Goal: Task Accomplishment & Management: Manage account settings

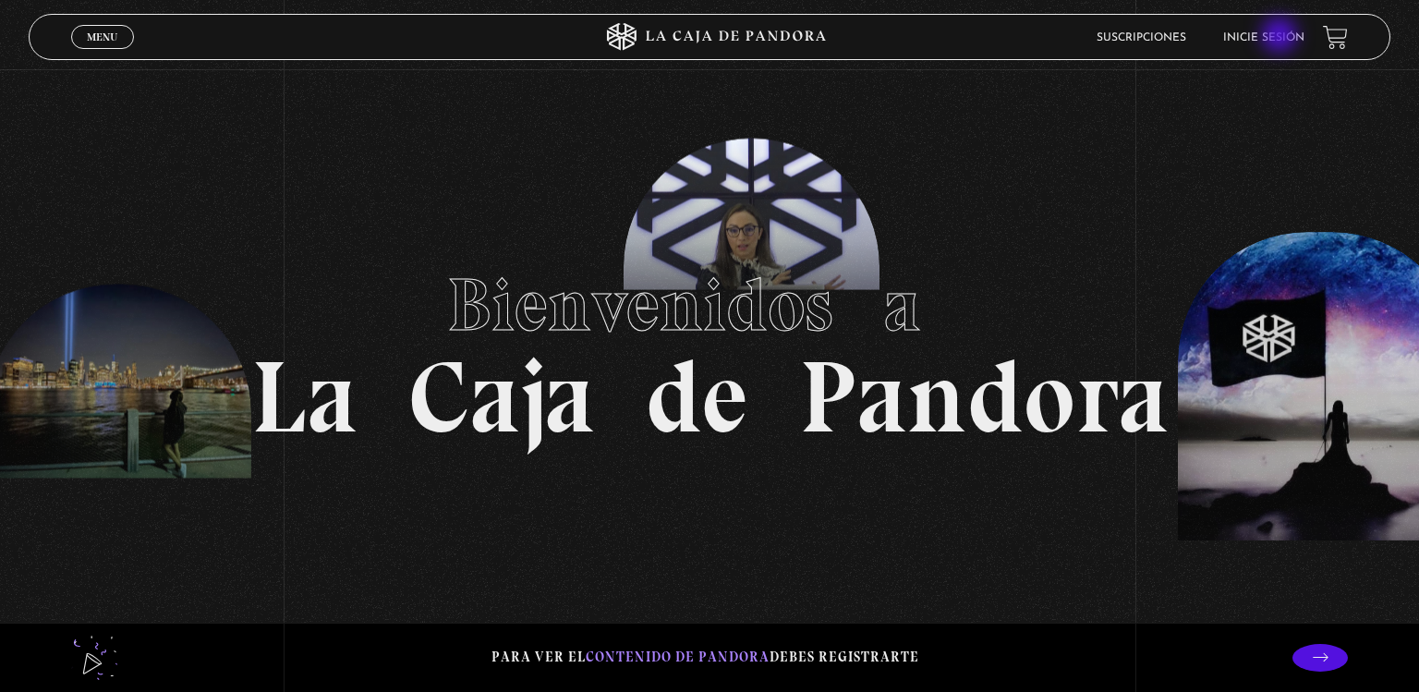
click at [1282, 37] on link "Inicie sesión" at bounding box center [1264, 37] width 81 height 11
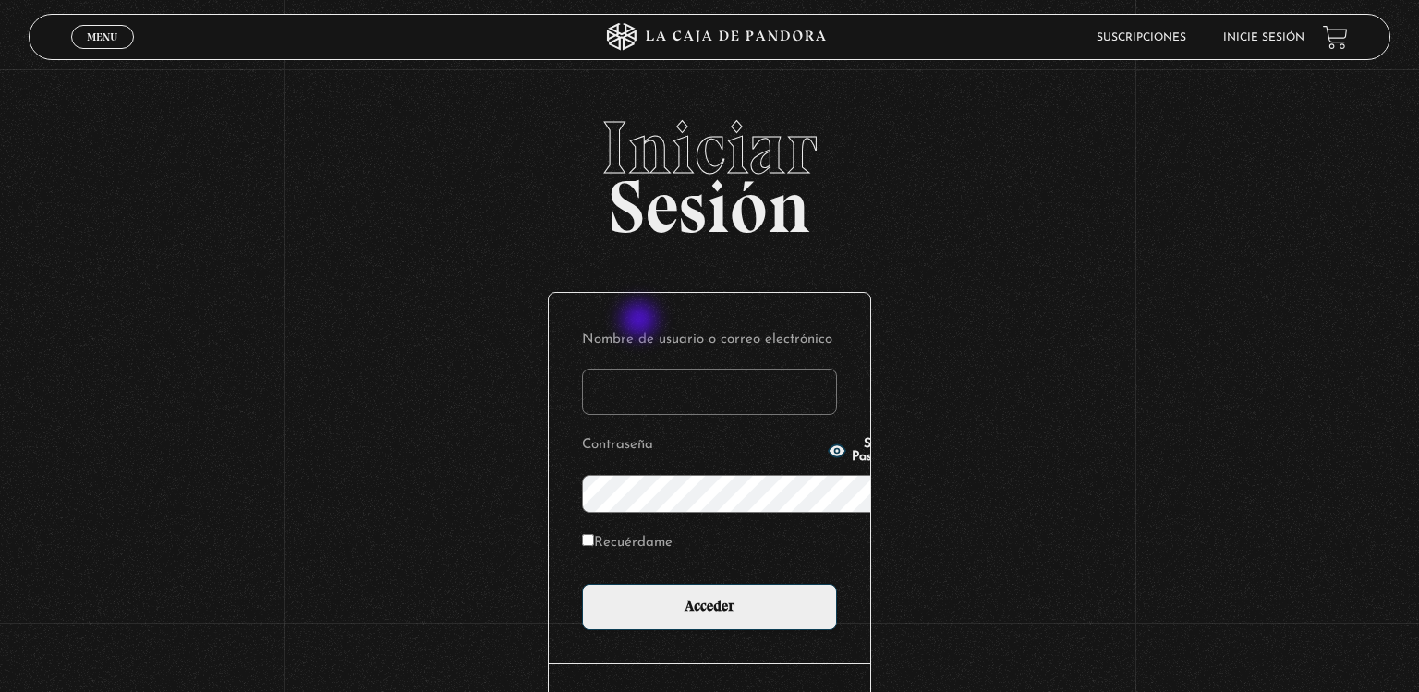
click at [641, 369] on input "Nombre de usuario o correo electrónico" at bounding box center [709, 392] width 255 height 46
type input "ymelendezortega@gmail.com"
click at [828, 464] on button "Show Password" at bounding box center [867, 451] width 78 height 26
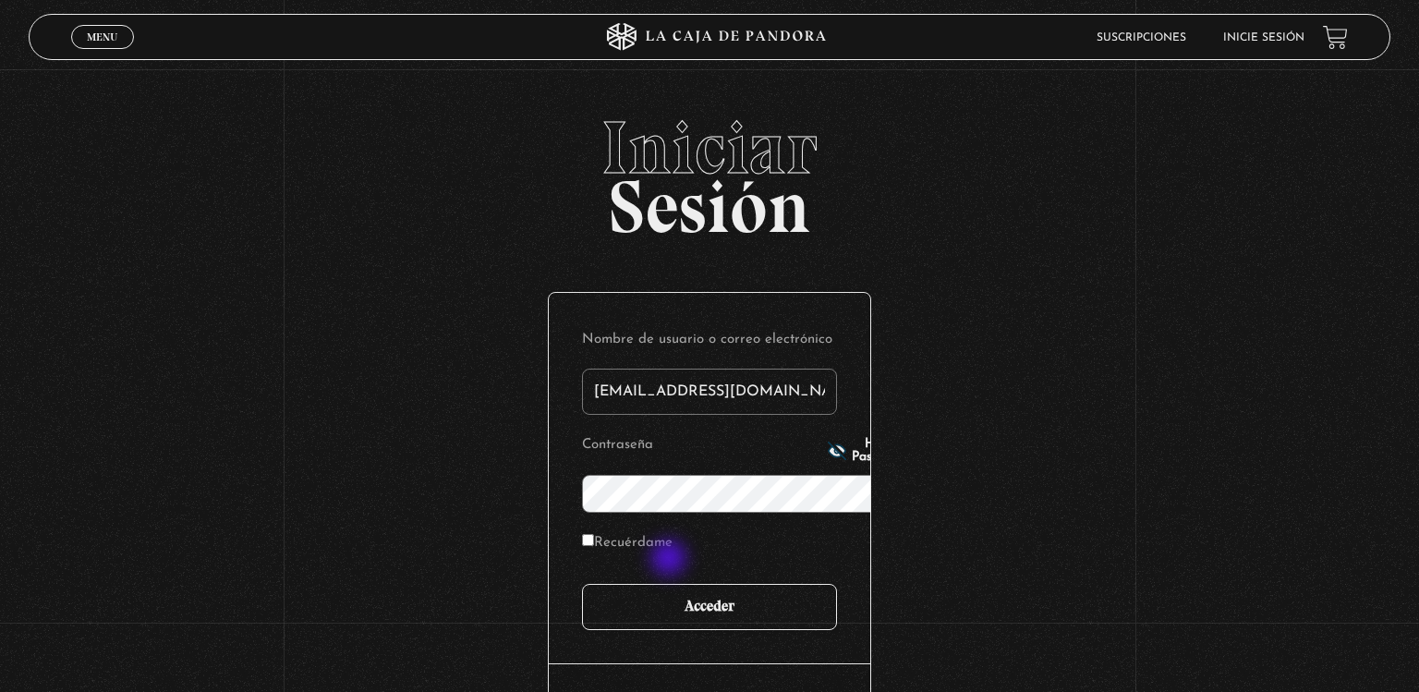
click at [671, 584] on input "Acceder" at bounding box center [709, 607] width 255 height 46
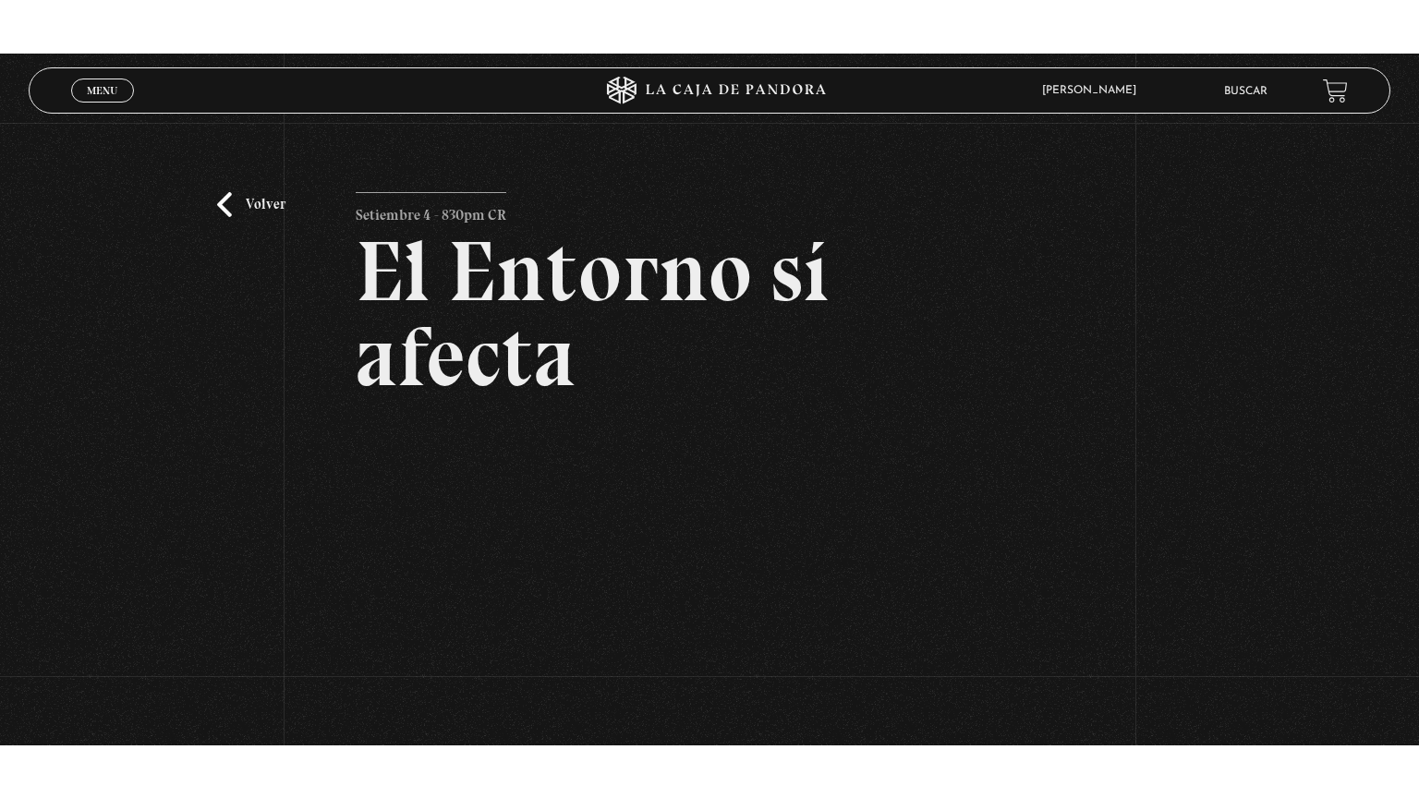
scroll to position [104, 0]
